Goal: Navigation & Orientation: Understand site structure

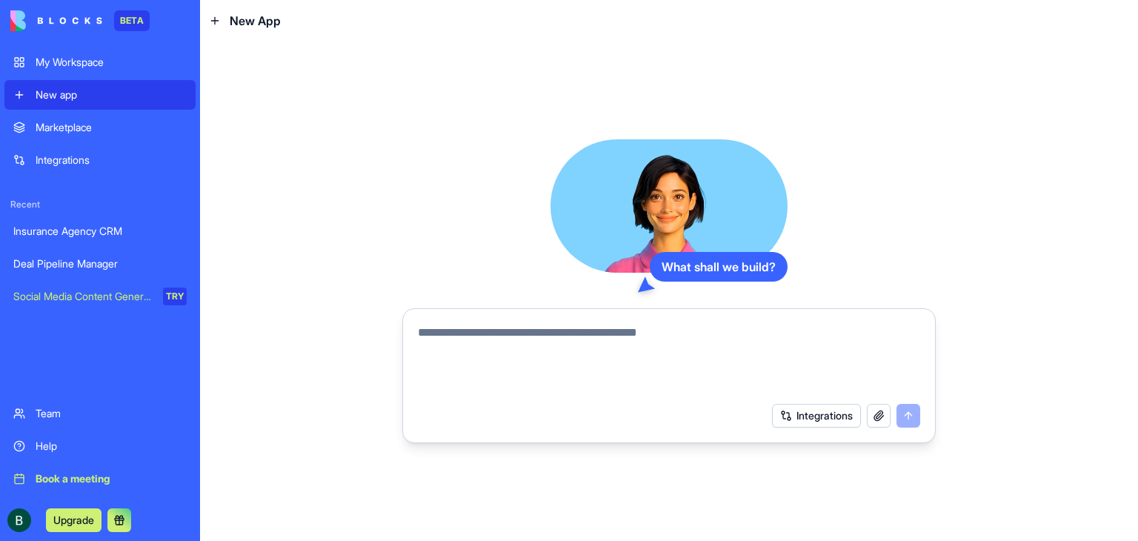
click at [124, 24] on div "BETA" at bounding box center [132, 20] width 36 height 21
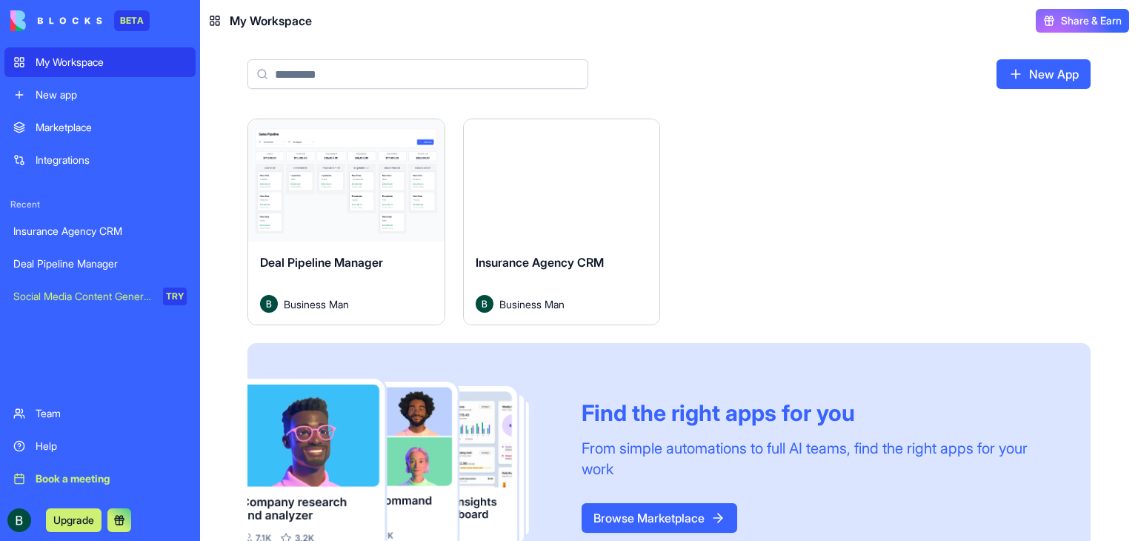
click at [20, 241] on link "Insurance Agency CRM" at bounding box center [99, 231] width 191 height 30
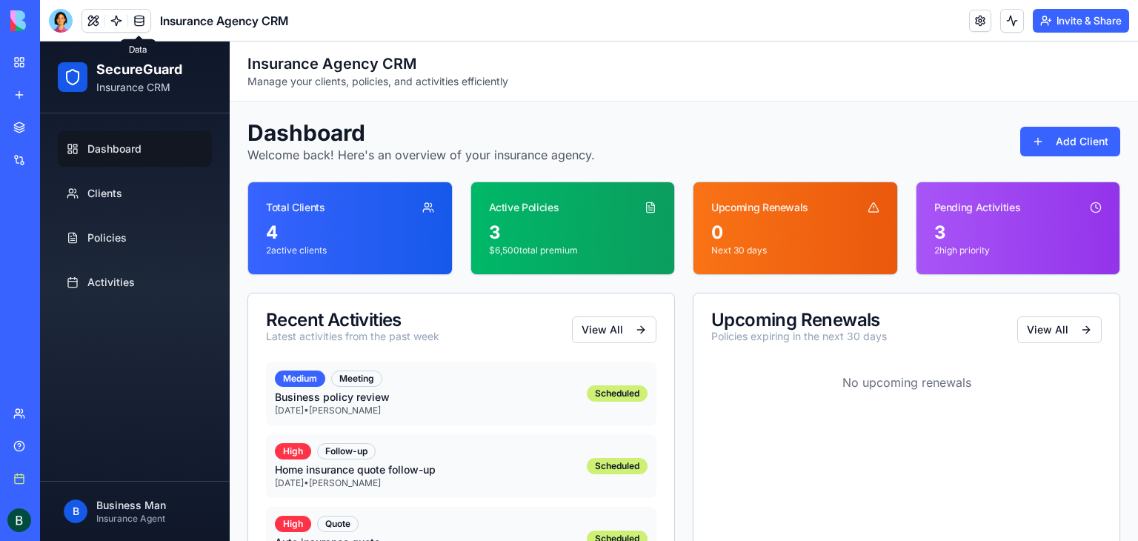
click at [139, 18] on link at bounding box center [139, 21] width 22 height 22
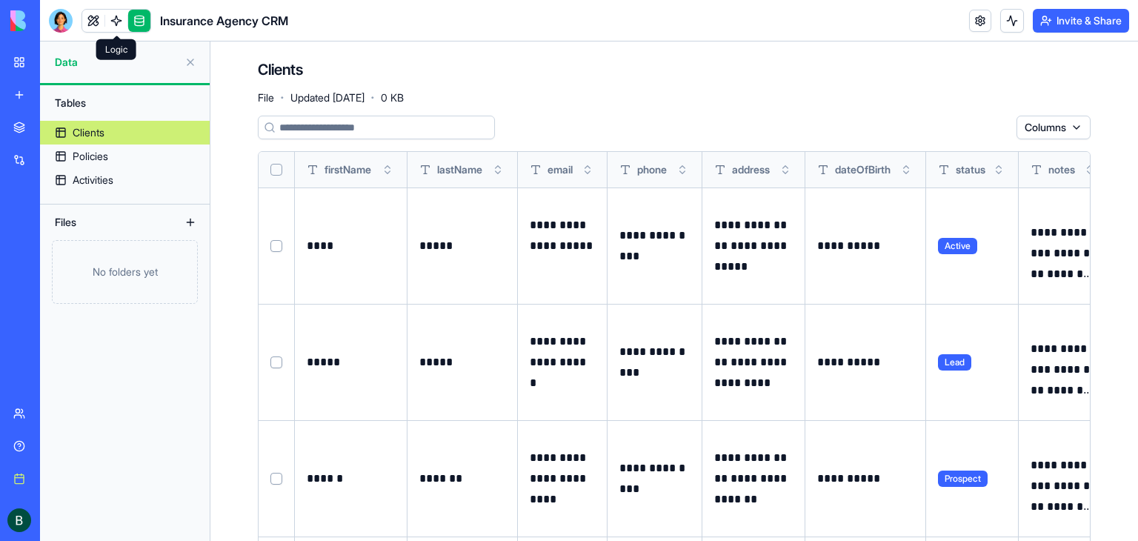
click at [106, 19] on link at bounding box center [116, 21] width 22 height 22
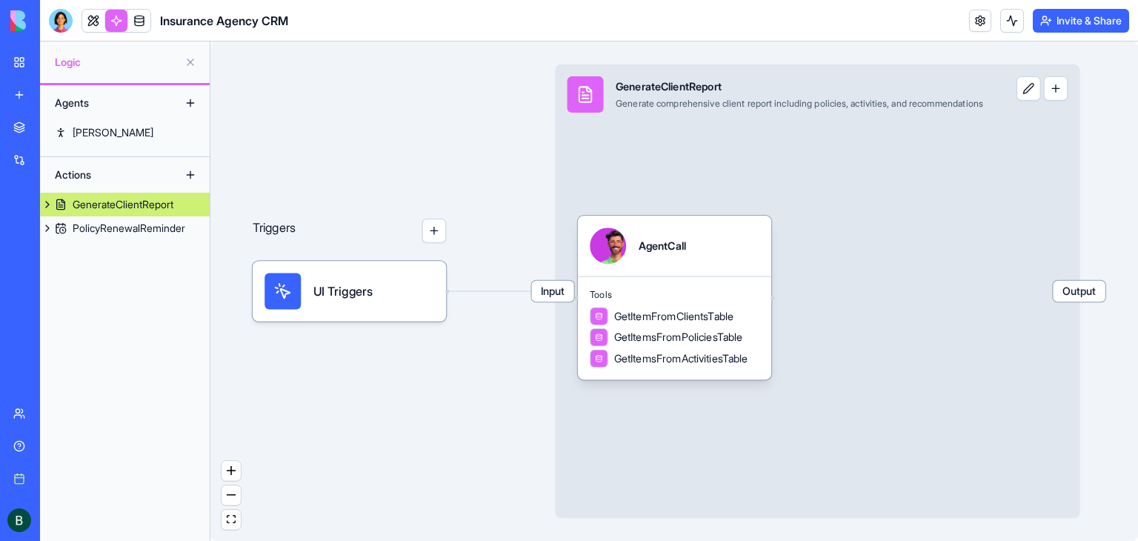
click at [95, 19] on link at bounding box center [93, 21] width 22 height 22
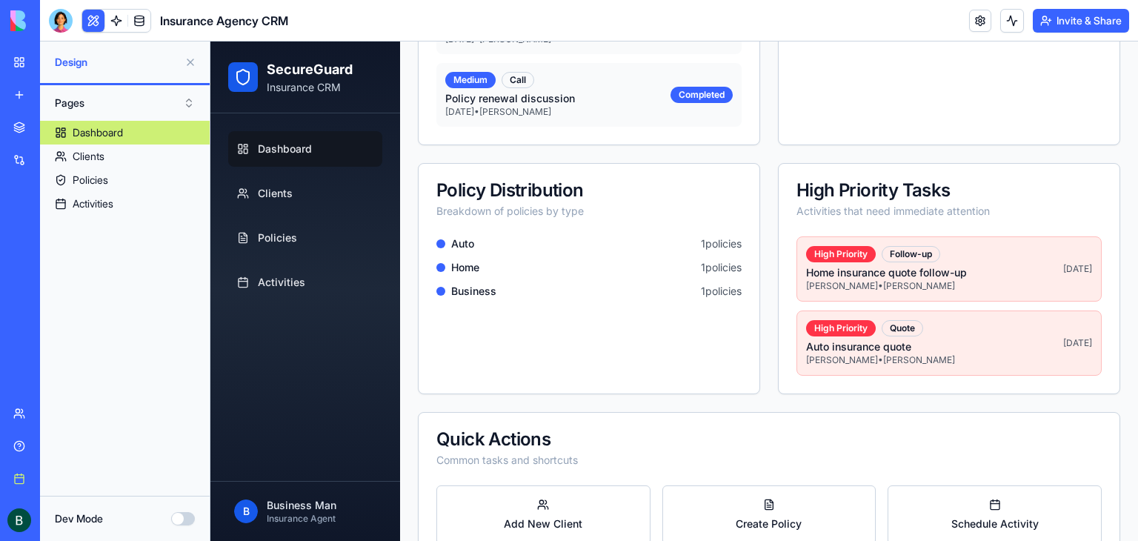
scroll to position [518, 0]
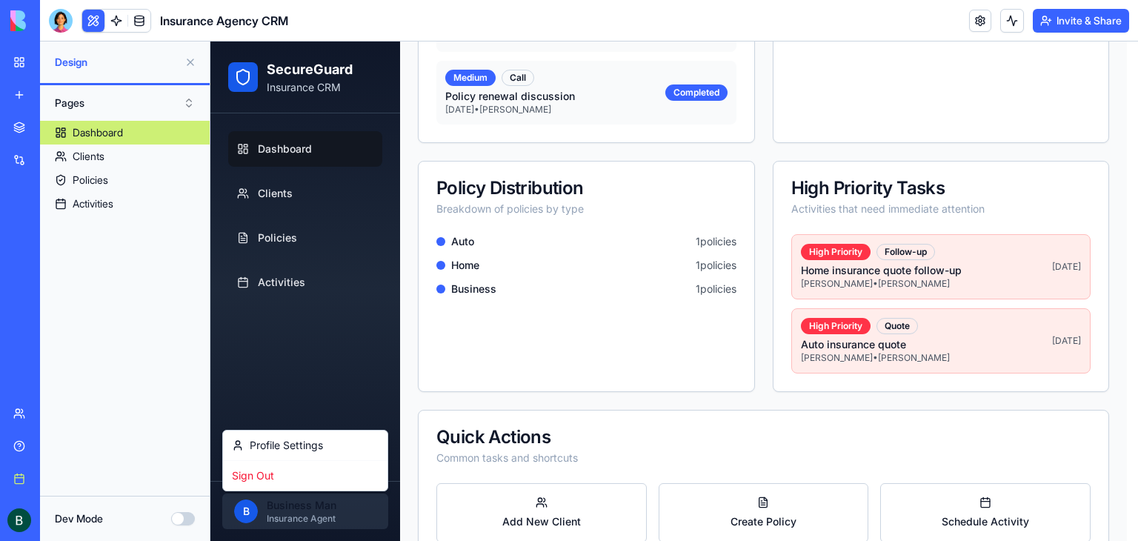
click at [335, 520] on html "SecureGuard Insurance CRM Dashboard Clients Policies Activities B Business Man …" at bounding box center [673, 50] width 927 height 1055
click at [321, 448] on div "Profile Settings" at bounding box center [305, 445] width 158 height 24
click at [318, 501] on html "SecureGuard Insurance CRM Dashboard Clients Policies Activities B Business Man …" at bounding box center [673, 50] width 927 height 1055
click at [301, 449] on div "Profile Settings" at bounding box center [305, 445] width 158 height 24
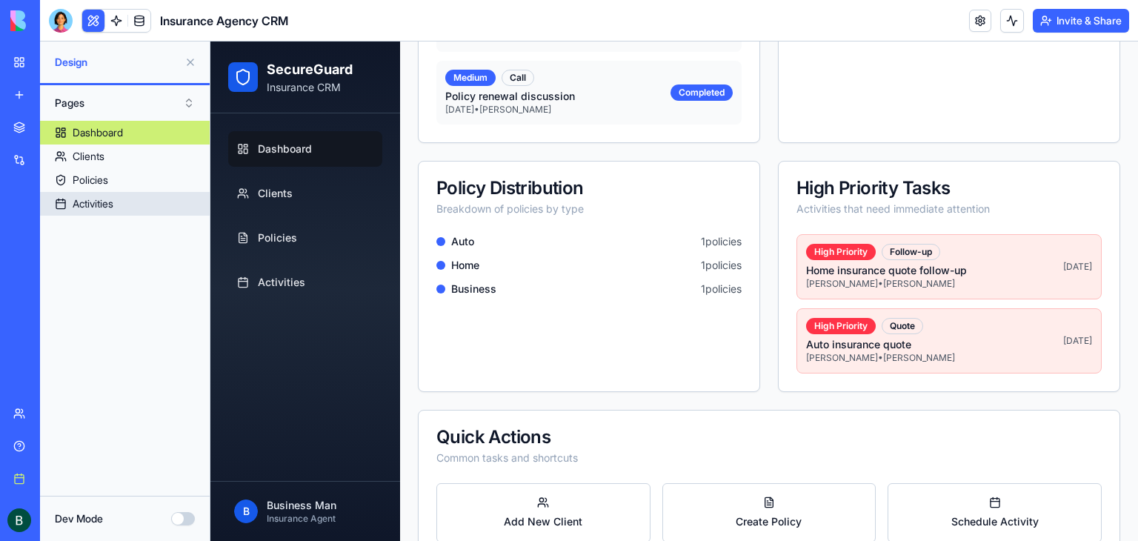
click at [92, 207] on div "Activities" at bounding box center [93, 203] width 41 height 15
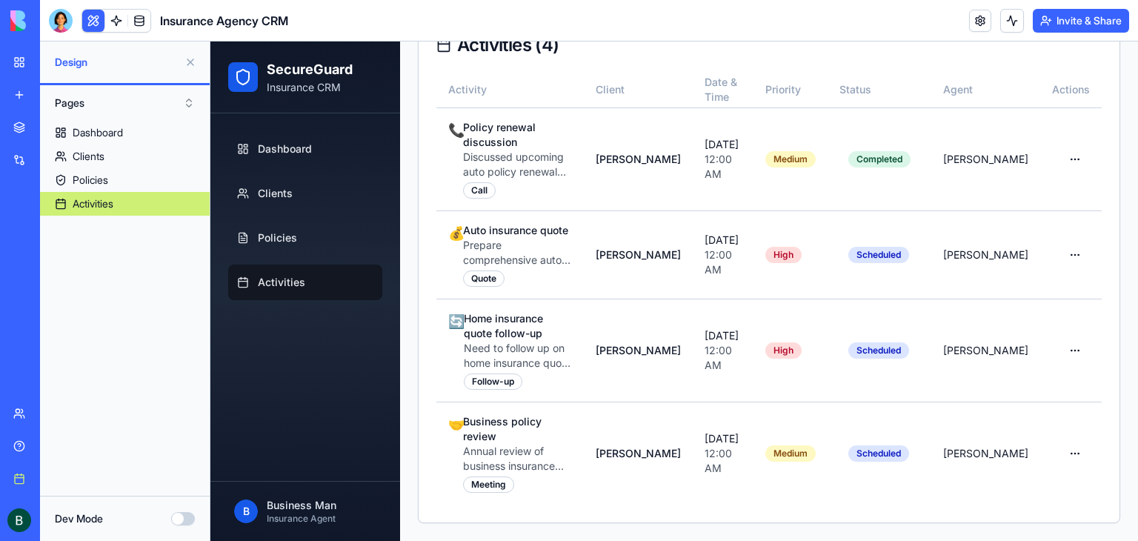
scroll to position [400, 0]
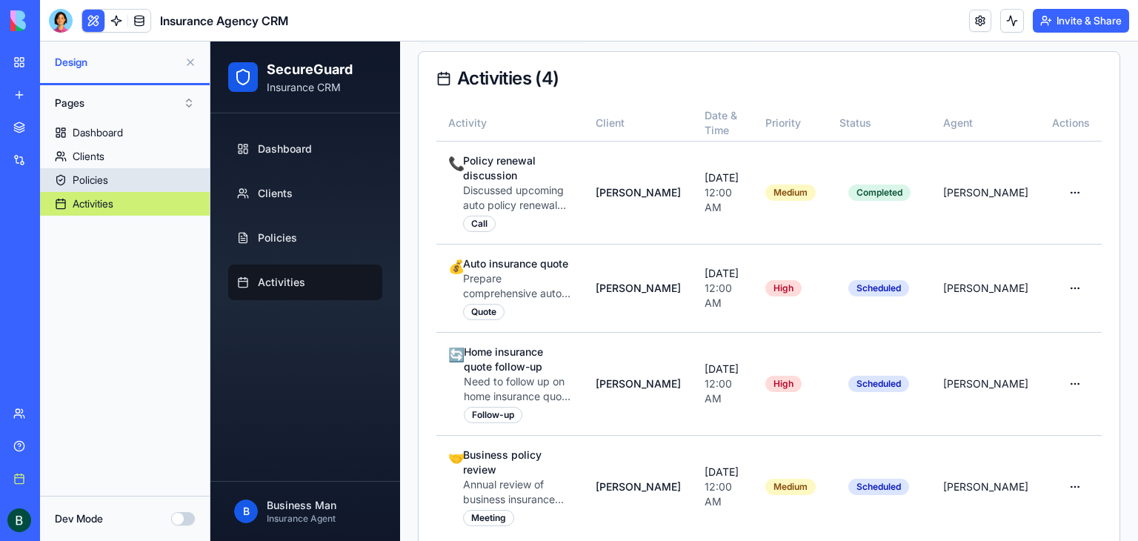
click at [91, 188] on link "Policies" at bounding box center [125, 180] width 170 height 24
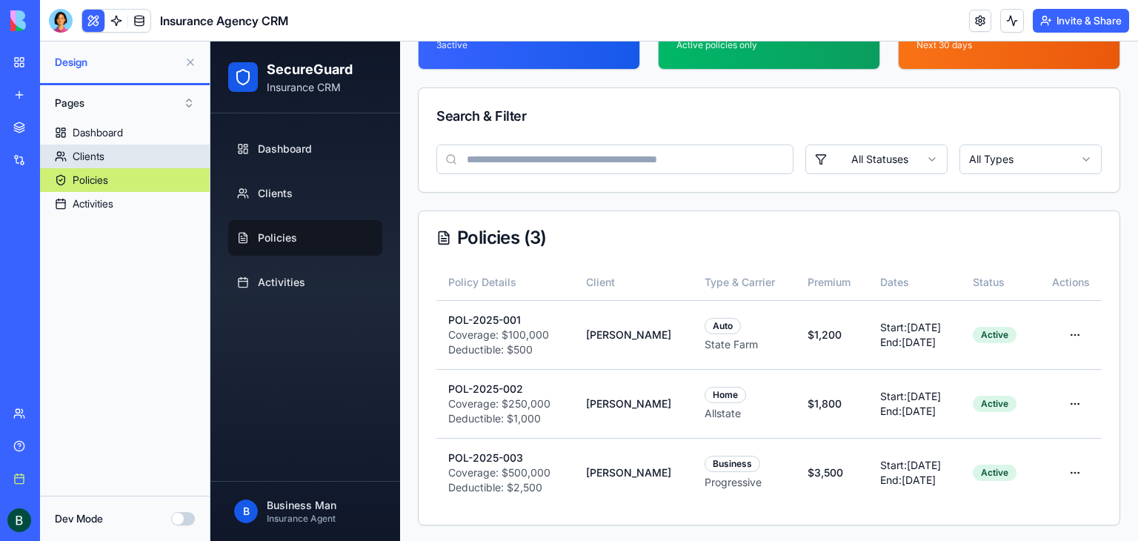
click at [87, 158] on div "Clients" at bounding box center [89, 156] width 32 height 15
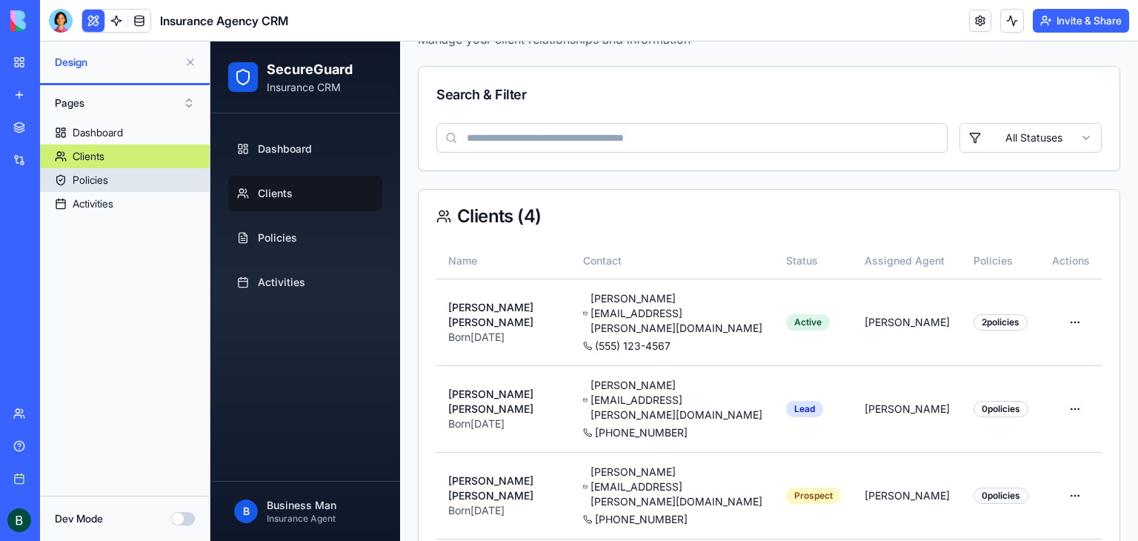
click at [89, 178] on div "Policies" at bounding box center [91, 180] width 36 height 15
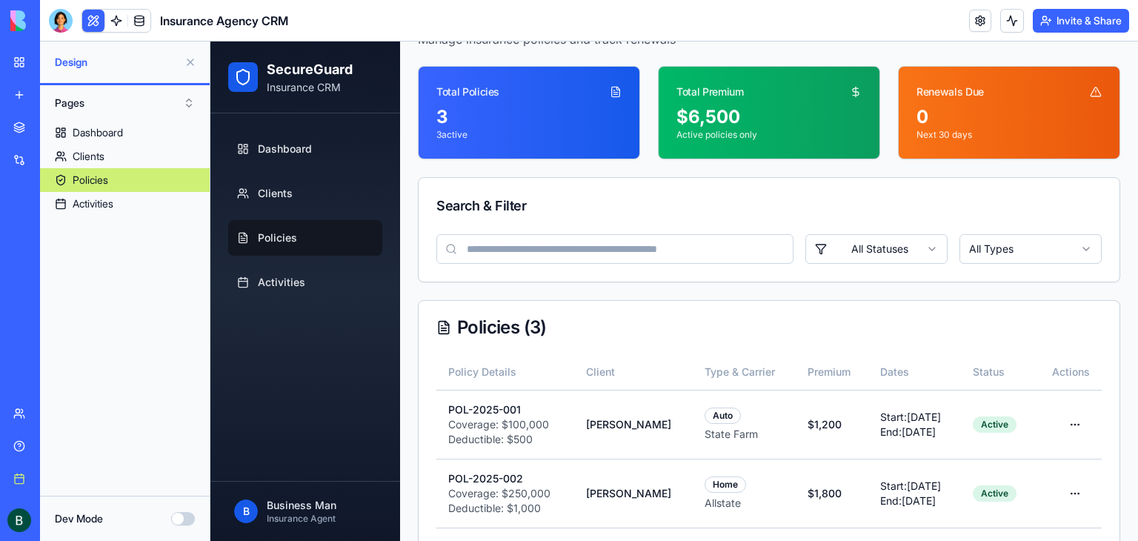
scroll to position [205, 0]
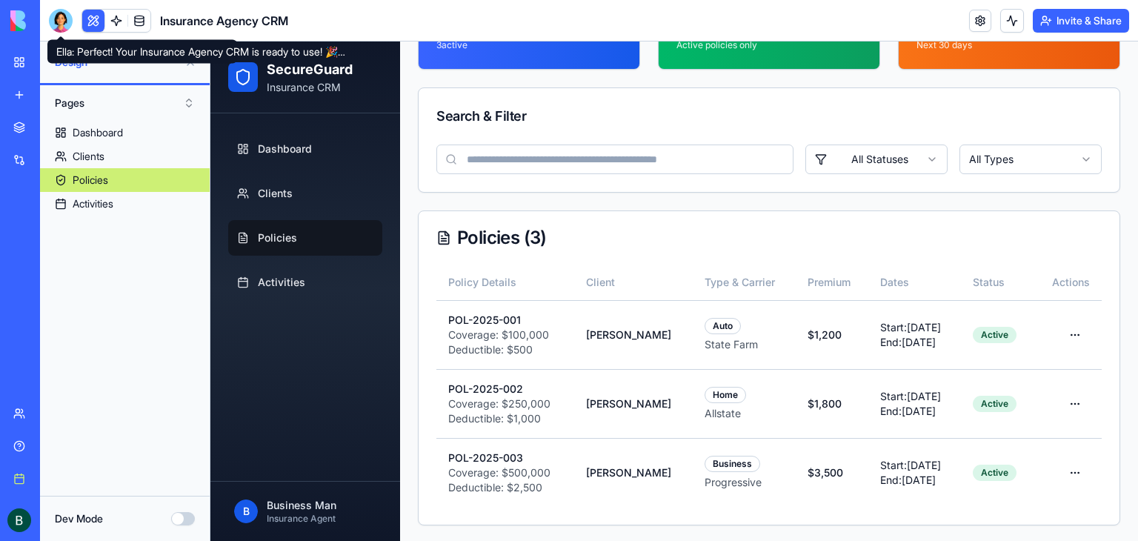
click at [61, 26] on div at bounding box center [61, 21] width 24 height 24
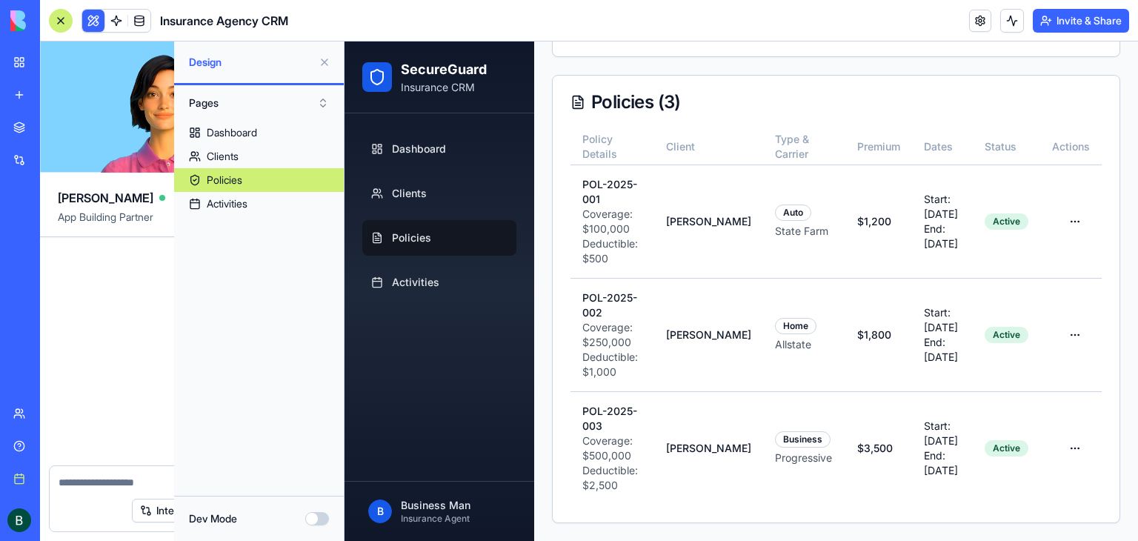
scroll to position [494, 0]
